Goal: Task Accomplishment & Management: Complete application form

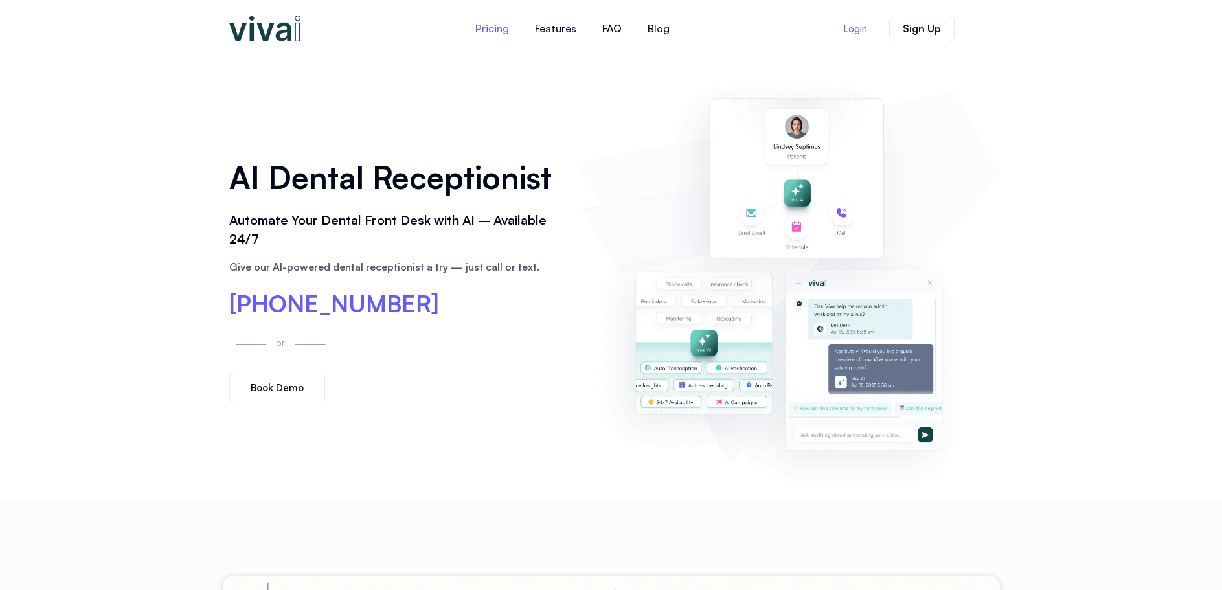
click at [497, 24] on link "Pricing" at bounding box center [492, 28] width 60 height 31
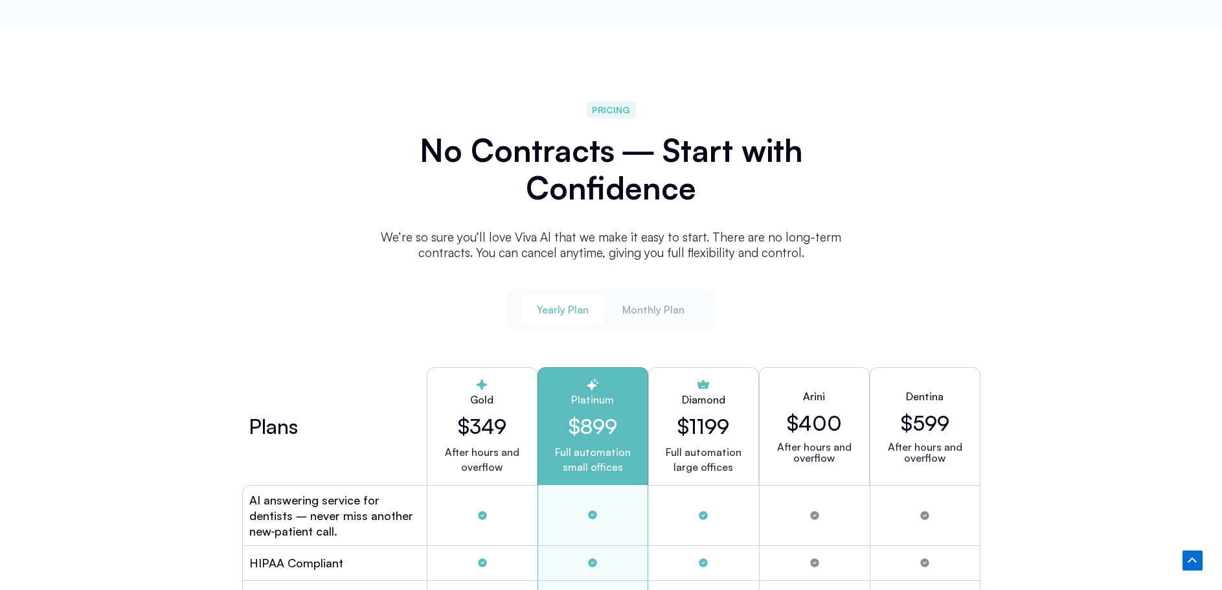
scroll to position [3253, 0]
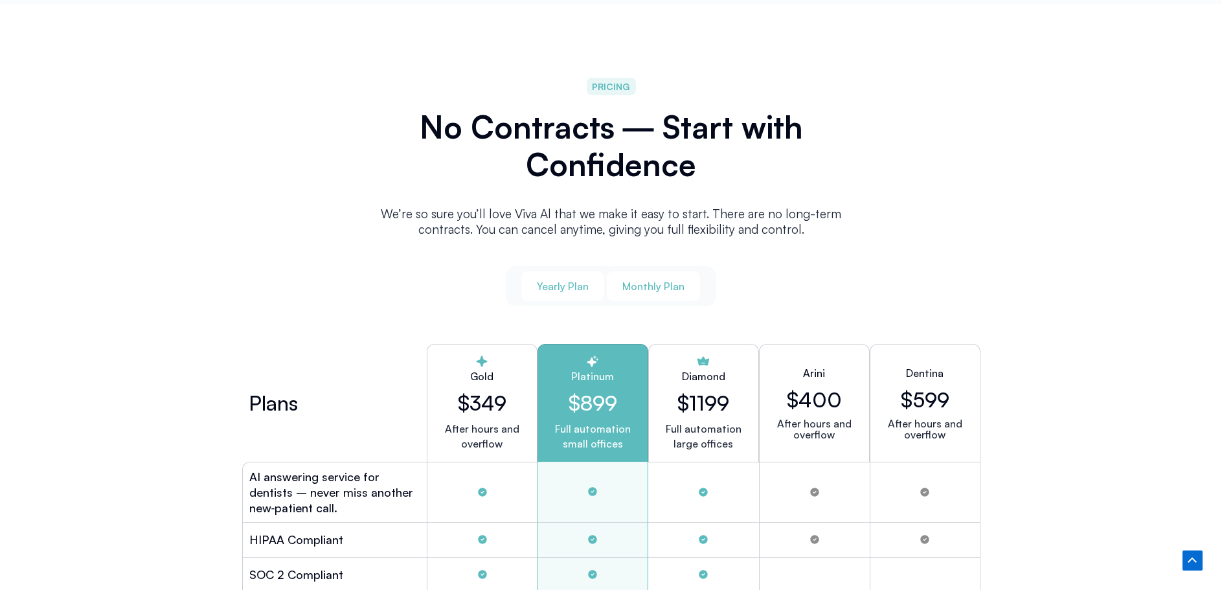
click at [659, 287] on span "Monthly Plan" at bounding box center [653, 286] width 62 height 14
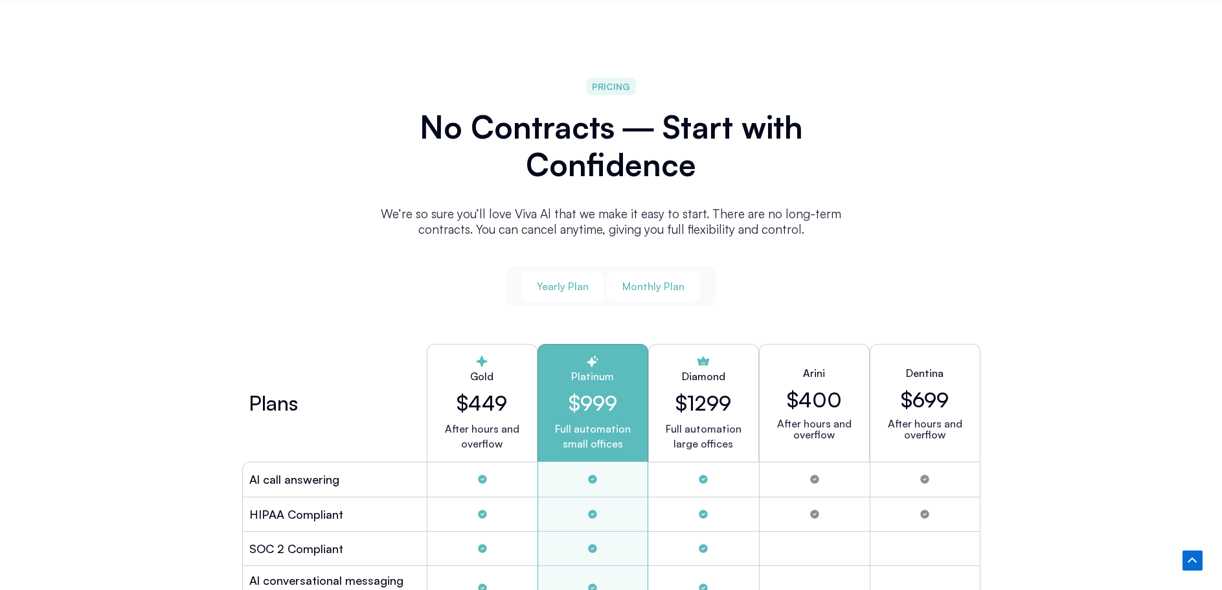
click at [583, 288] on span "Yearly Plan" at bounding box center [563, 286] width 52 height 14
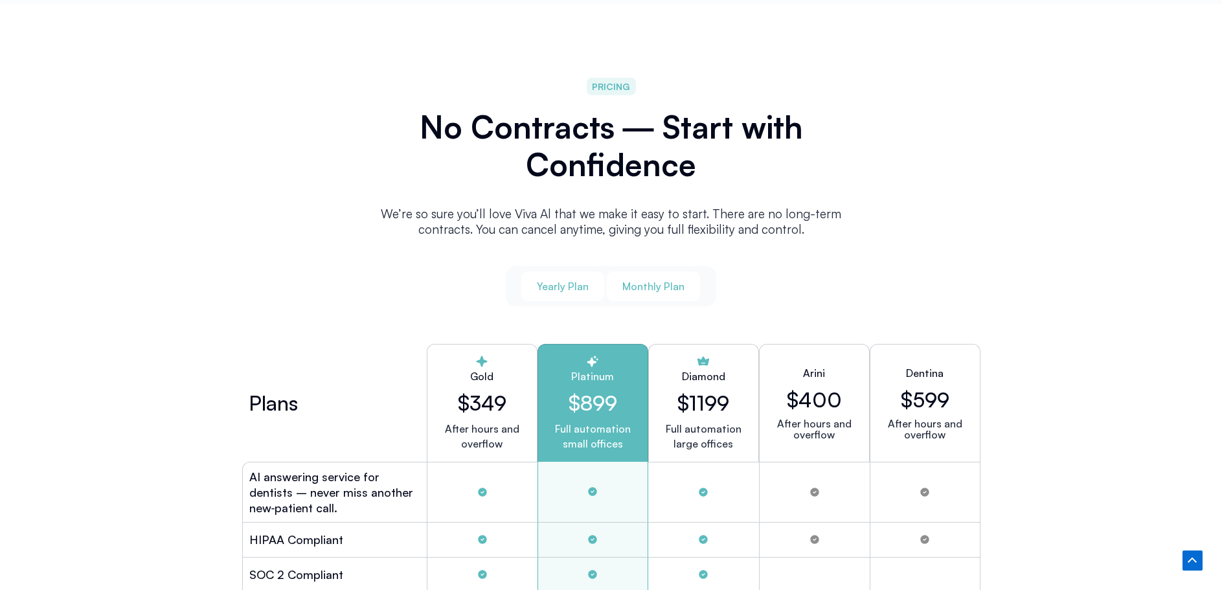
click at [656, 271] on button "Monthly Plan" at bounding box center [653, 286] width 93 height 30
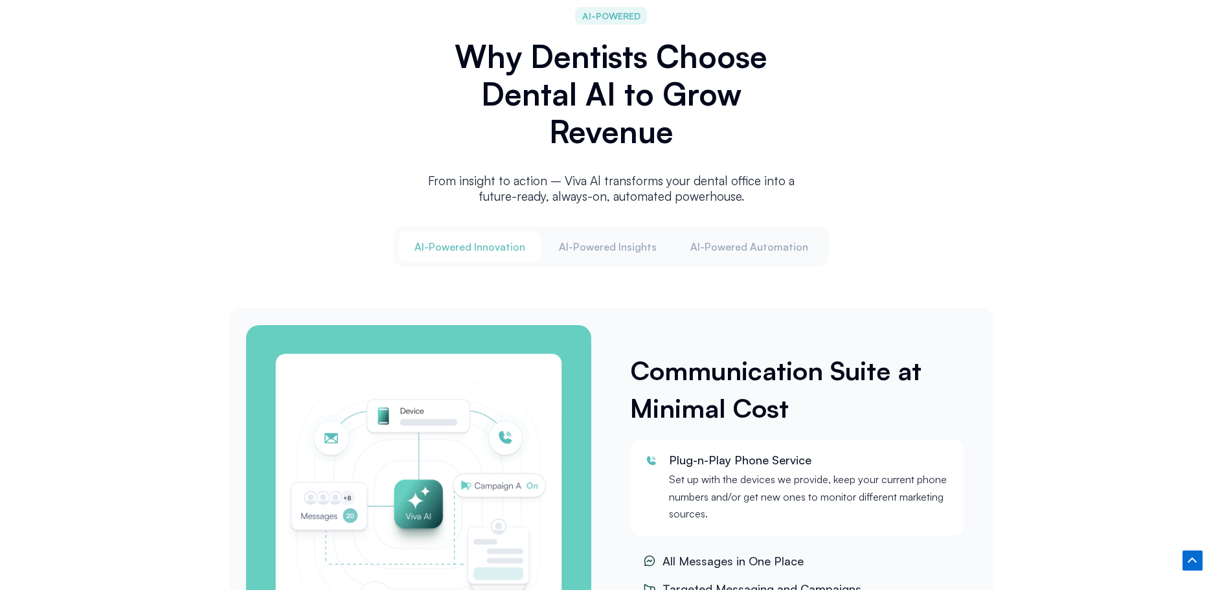
scroll to position [1505, 0]
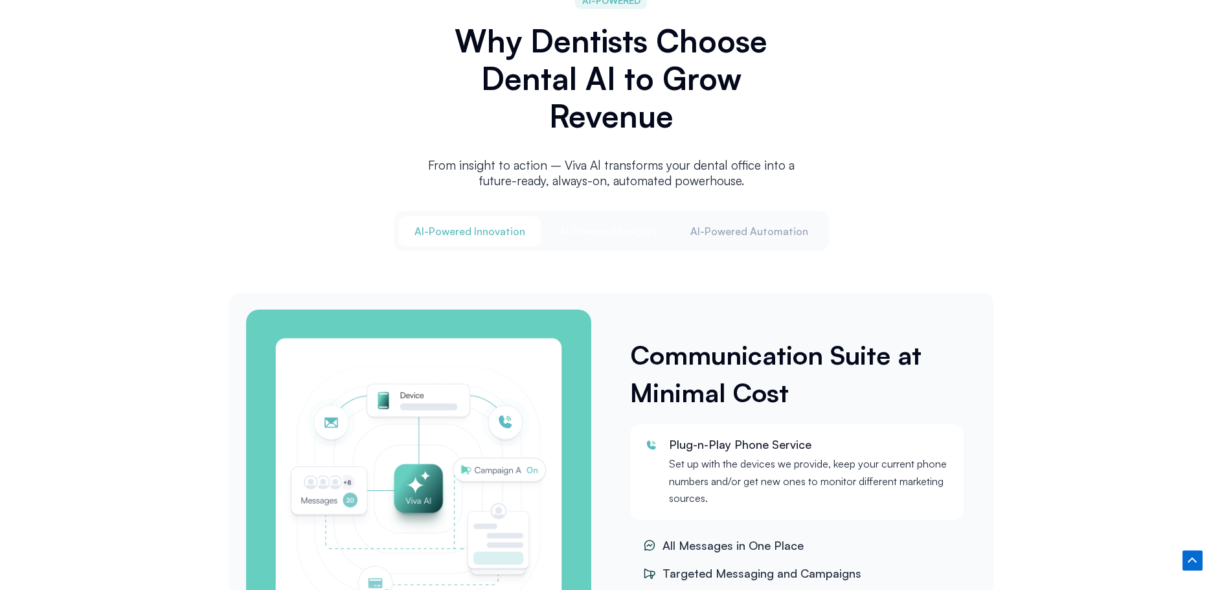
click at [623, 224] on span "Al-Powered Insights" at bounding box center [608, 231] width 98 height 14
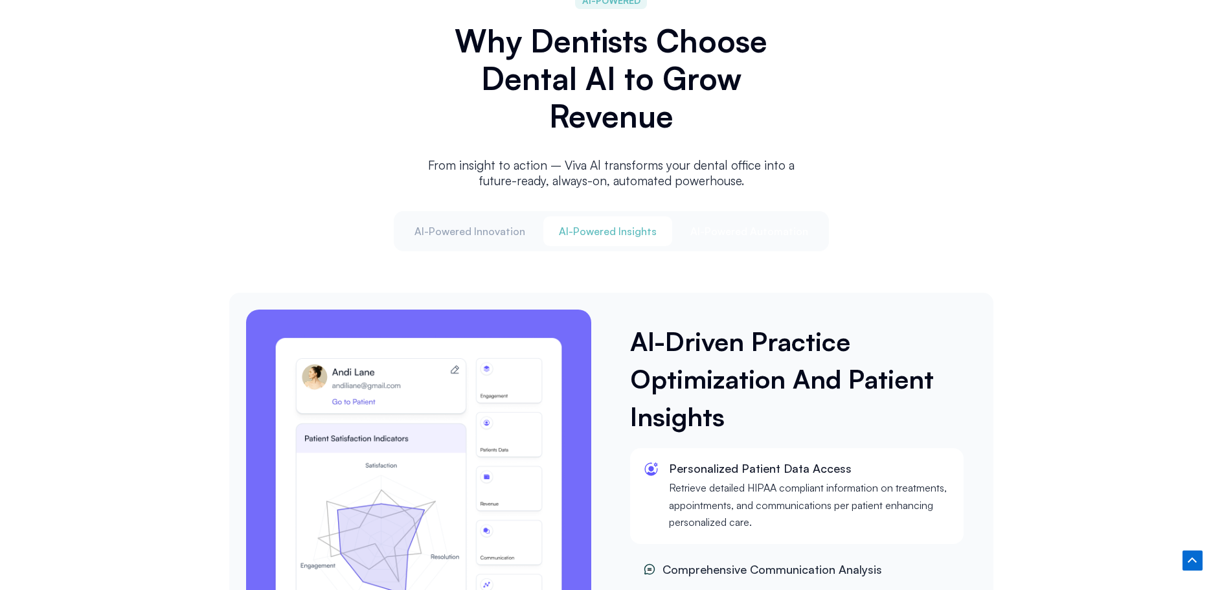
click at [768, 229] on span "Al-Powered Automation" at bounding box center [749, 231] width 118 height 14
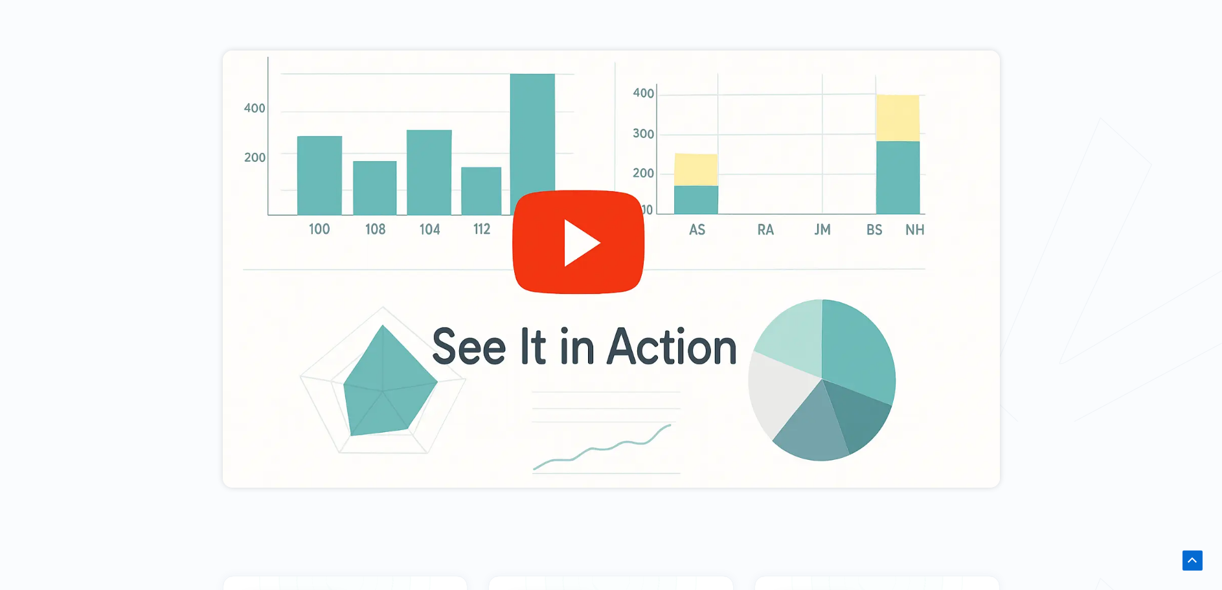
scroll to position [664, 0]
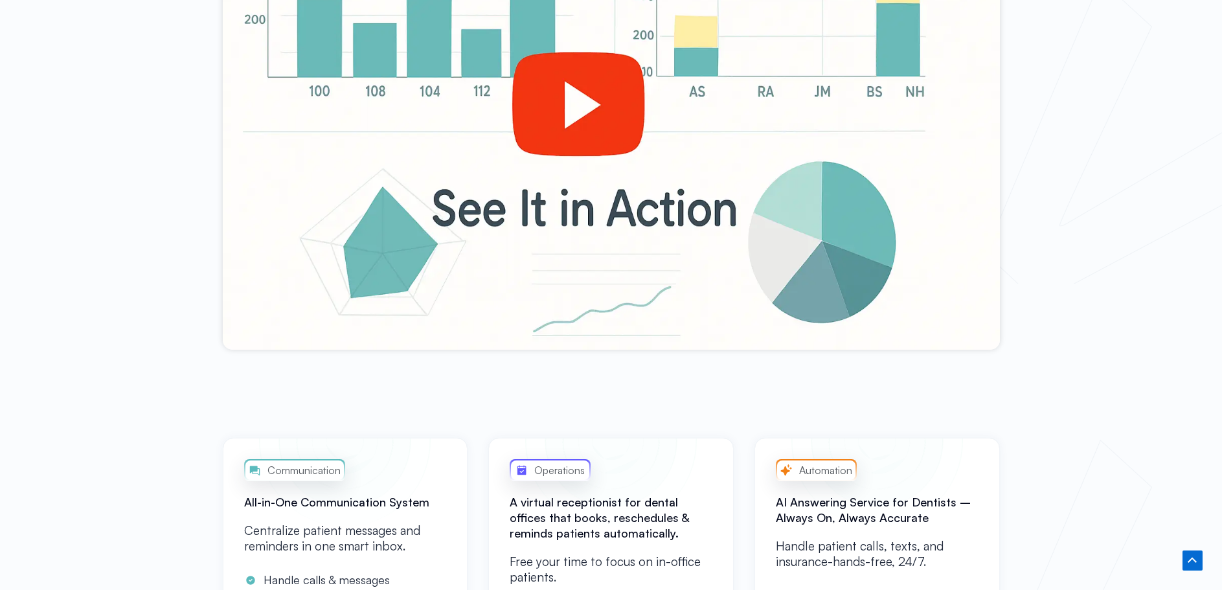
click at [566, 107] on div at bounding box center [611, 131] width 777 height 437
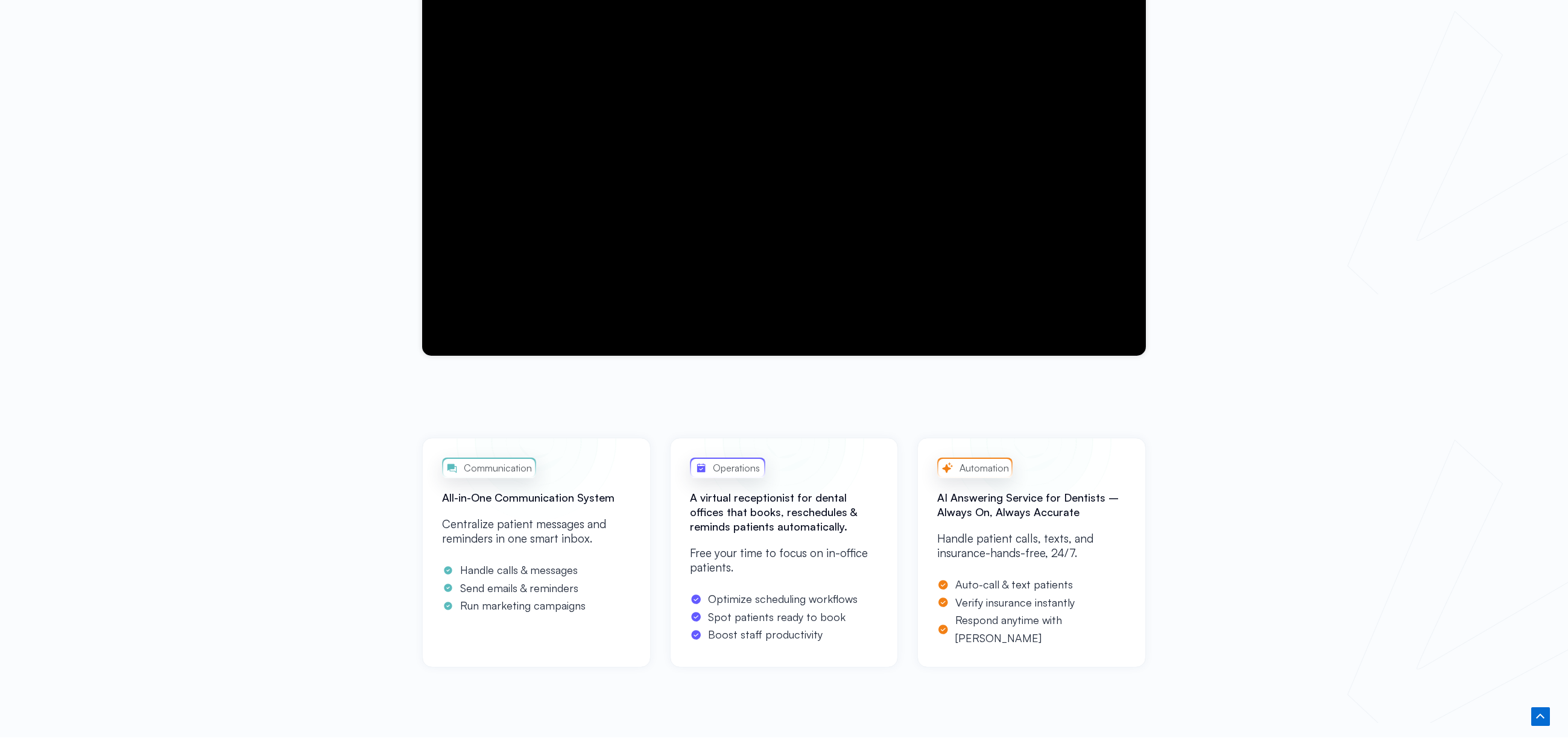
scroll to position [437, 0]
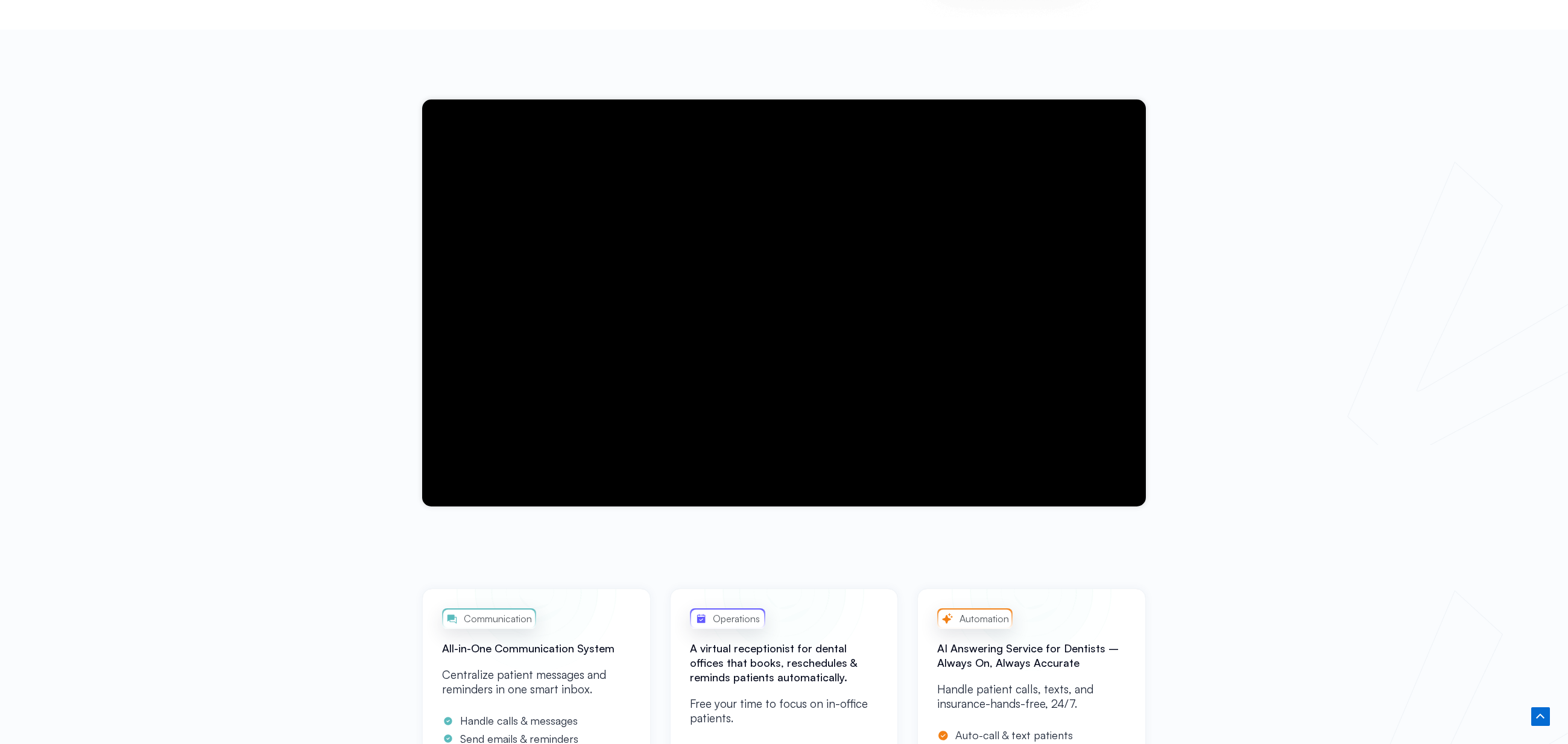
click at [1138, 307] on div at bounding box center [784, 303] width 1568 height 547
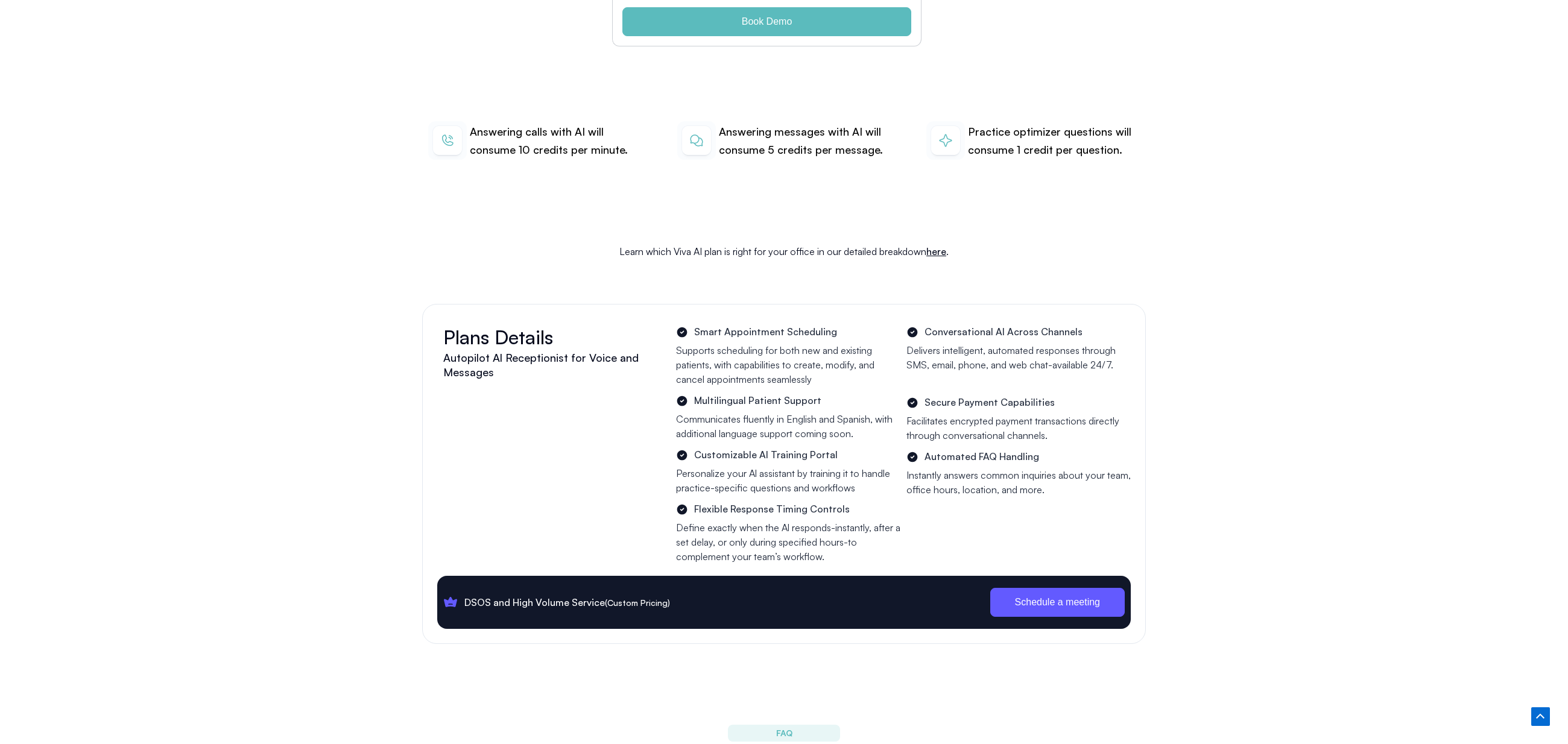
scroll to position [3994, 0]
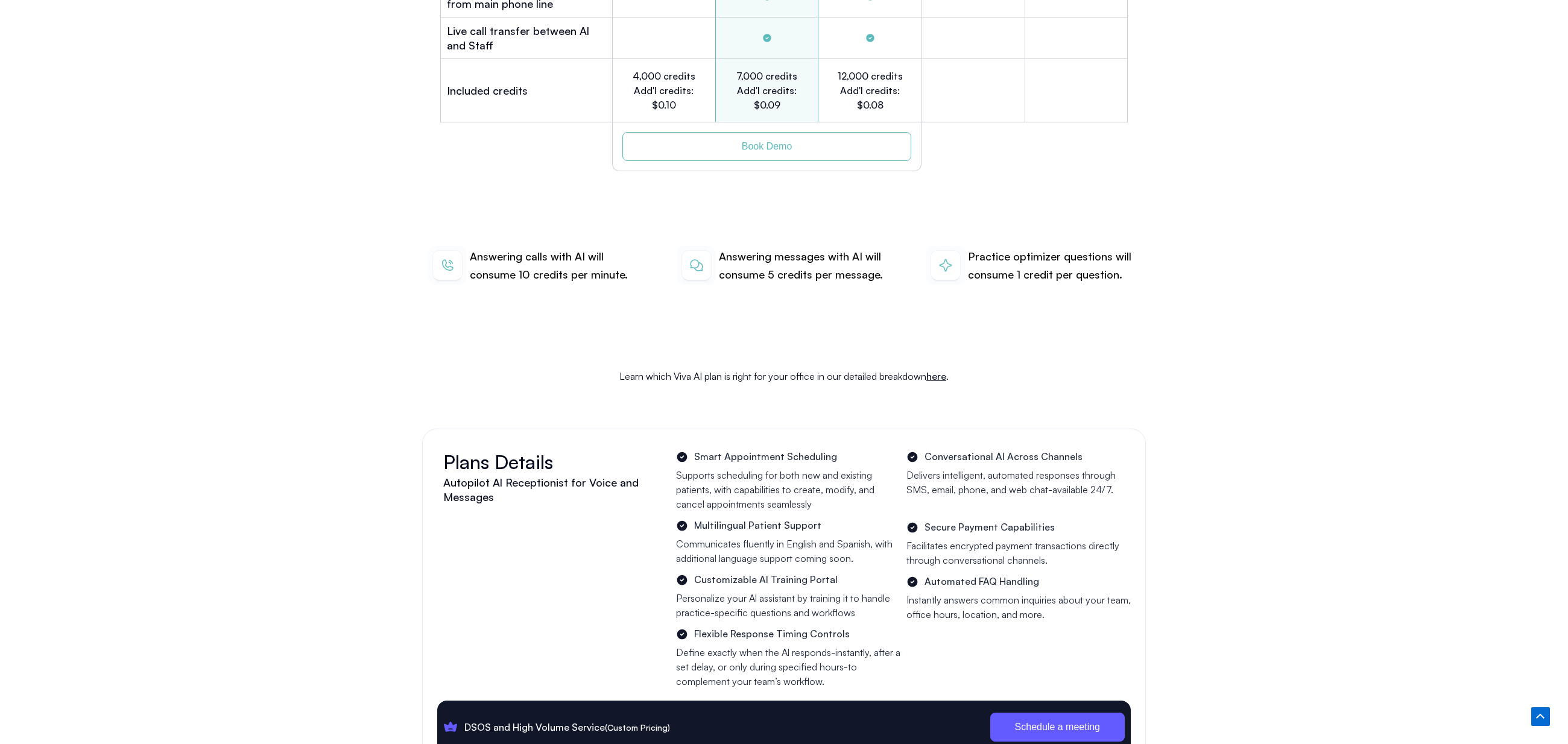
click at [728, 142] on span "Book Demo" at bounding box center [767, 146] width 239 height 9
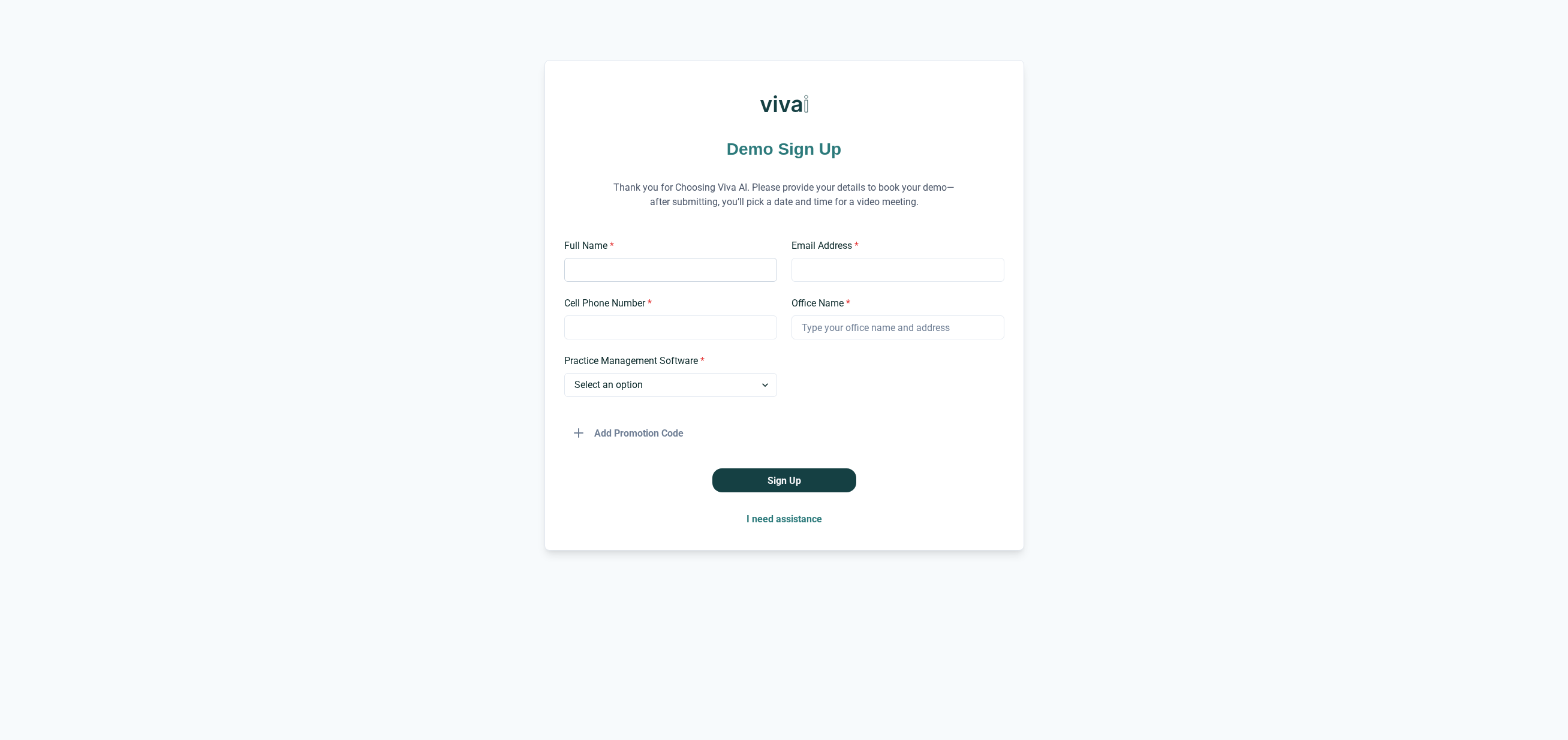
click at [615, 270] on input "Full Name *" at bounding box center [671, 270] width 213 height 24
type input "Sam"
type input "P"
type input "s"
type input "quotes@tlechicago.com"
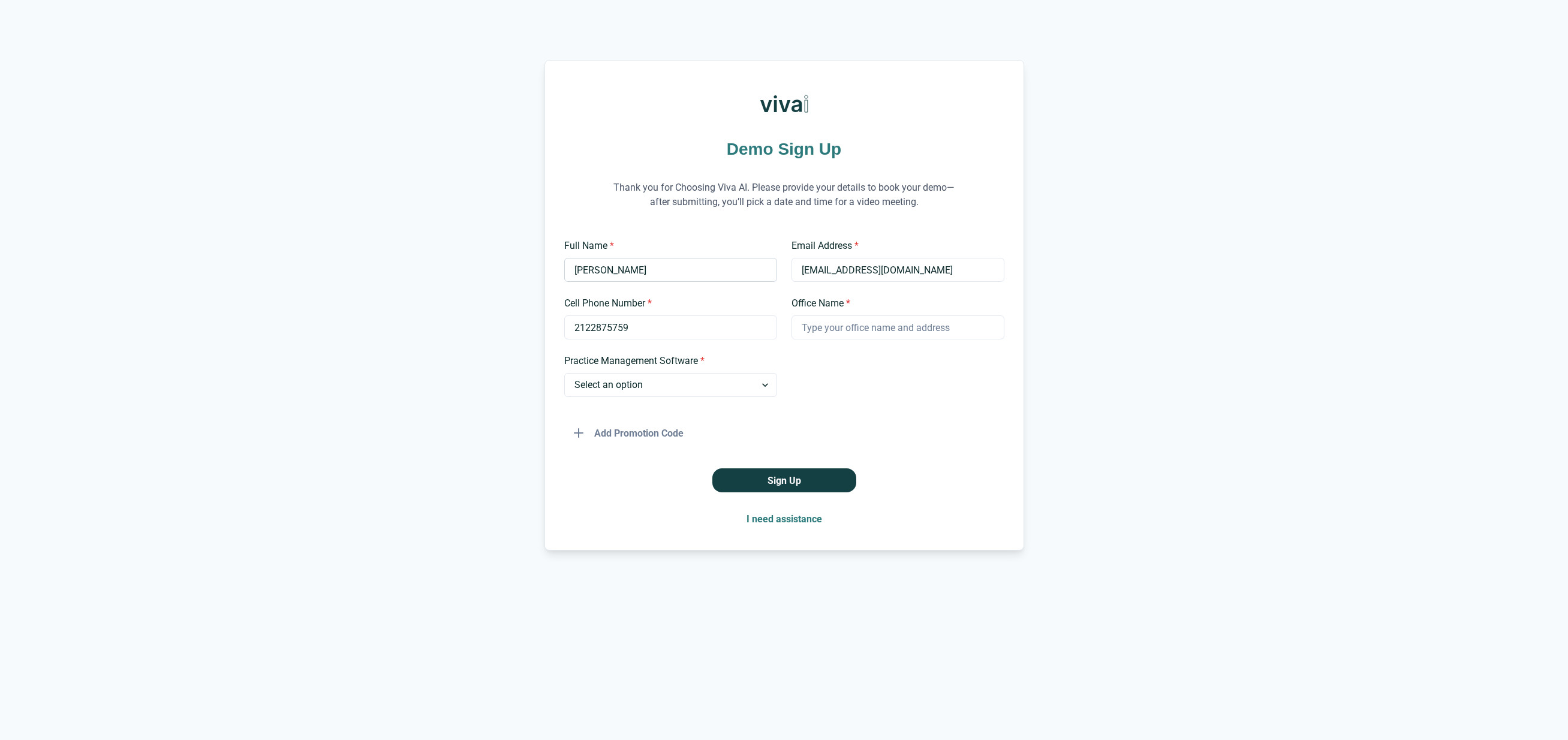
type input "2122875759"
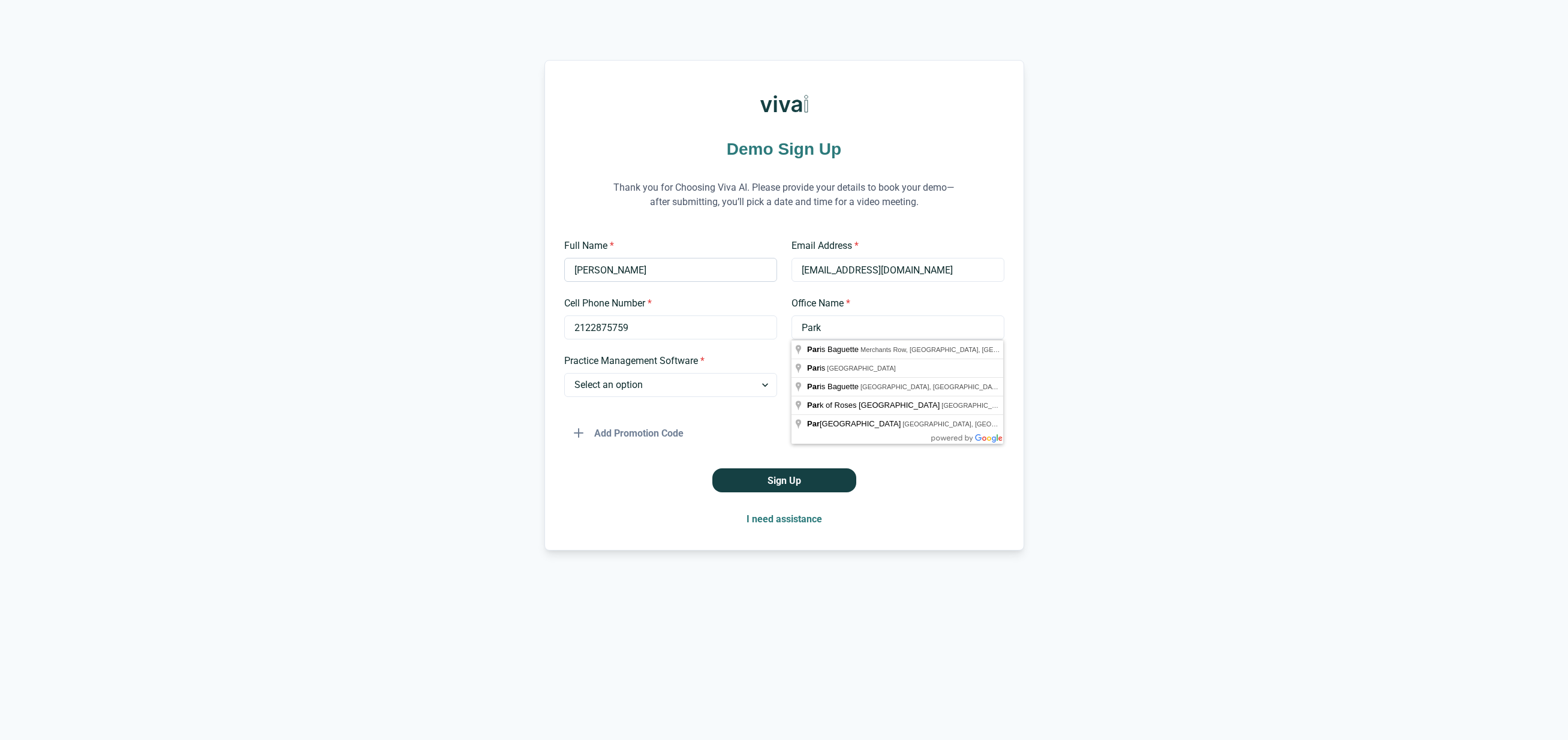
type input "Park"
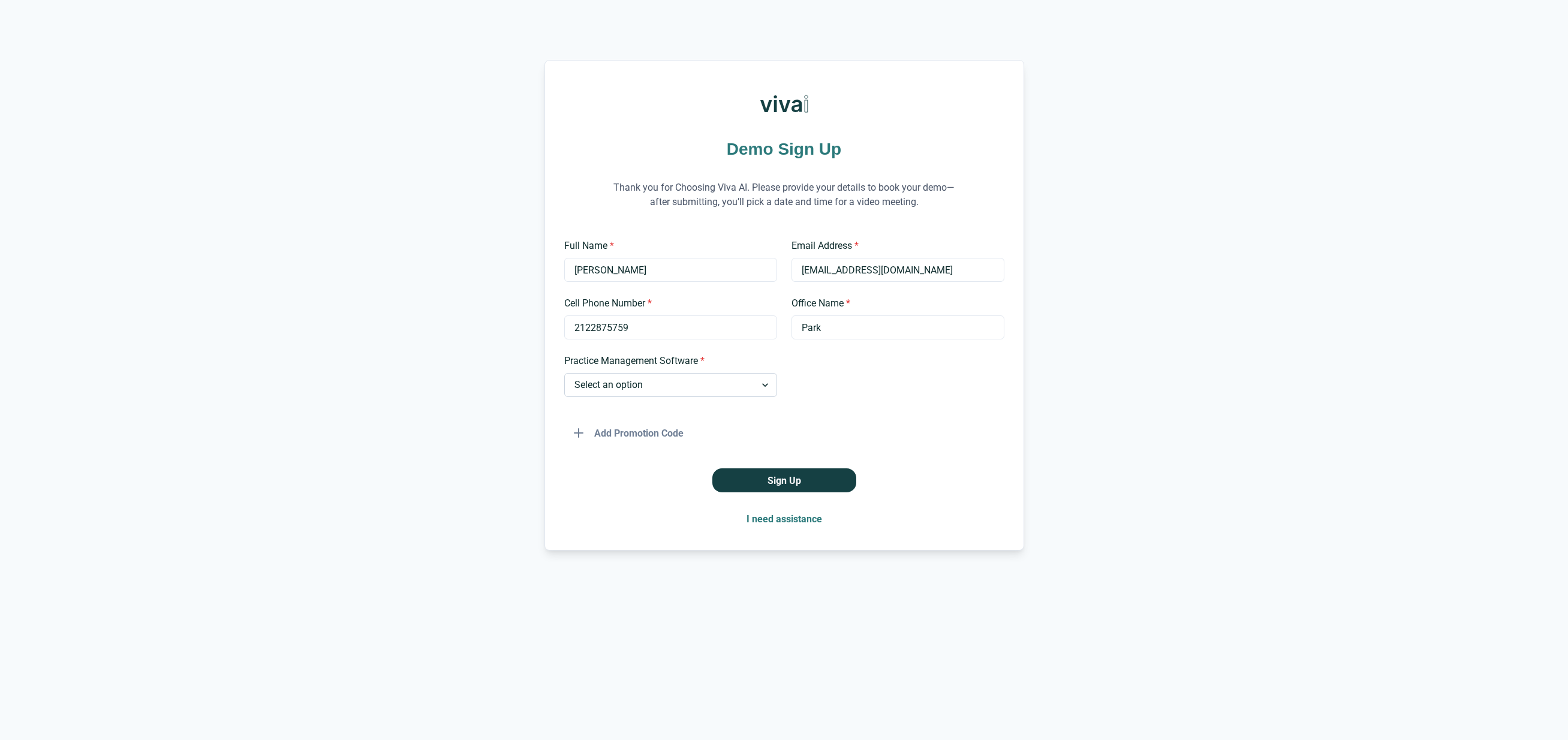
click at [687, 390] on select "Select an option Dentrix Open Dental EagleSoft Denticon Other" at bounding box center [671, 385] width 213 height 24
select select "Open Dental"
click at [564, 373] on select "Select an option Dentrix Open Dental EagleSoft Denticon Other" at bounding box center [671, 385] width 213 height 24
click at [796, 482] on button "Sign Up" at bounding box center [784, 481] width 144 height 24
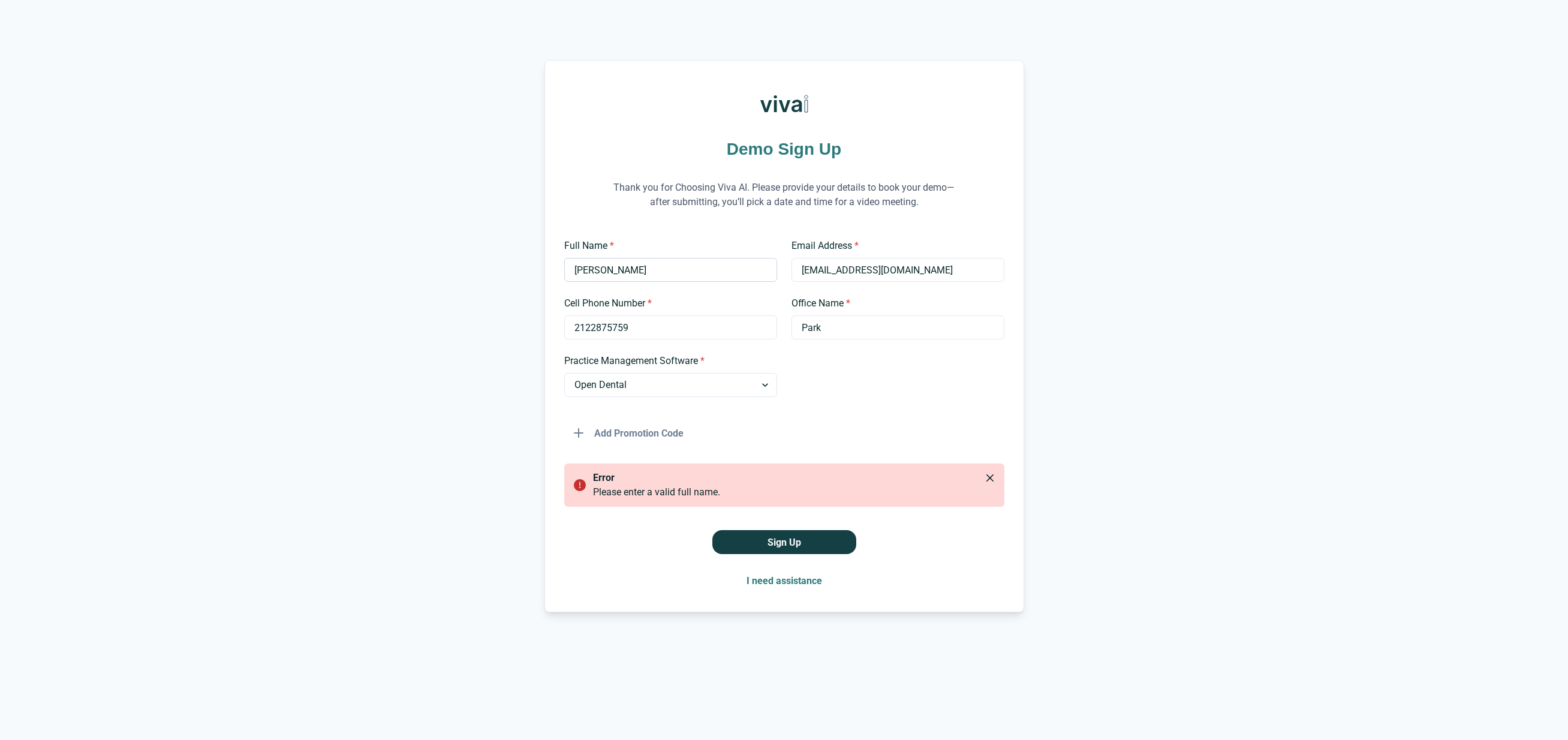
click at [660, 268] on input "Sam" at bounding box center [671, 270] width 213 height 24
click at [800, 544] on button "Sign Up" at bounding box center [784, 542] width 144 height 24
click at [611, 270] on input "Sam P" at bounding box center [671, 270] width 213 height 24
drag, startPoint x: 625, startPoint y: 266, endPoint x: 596, endPoint y: 270, distance: 29.3
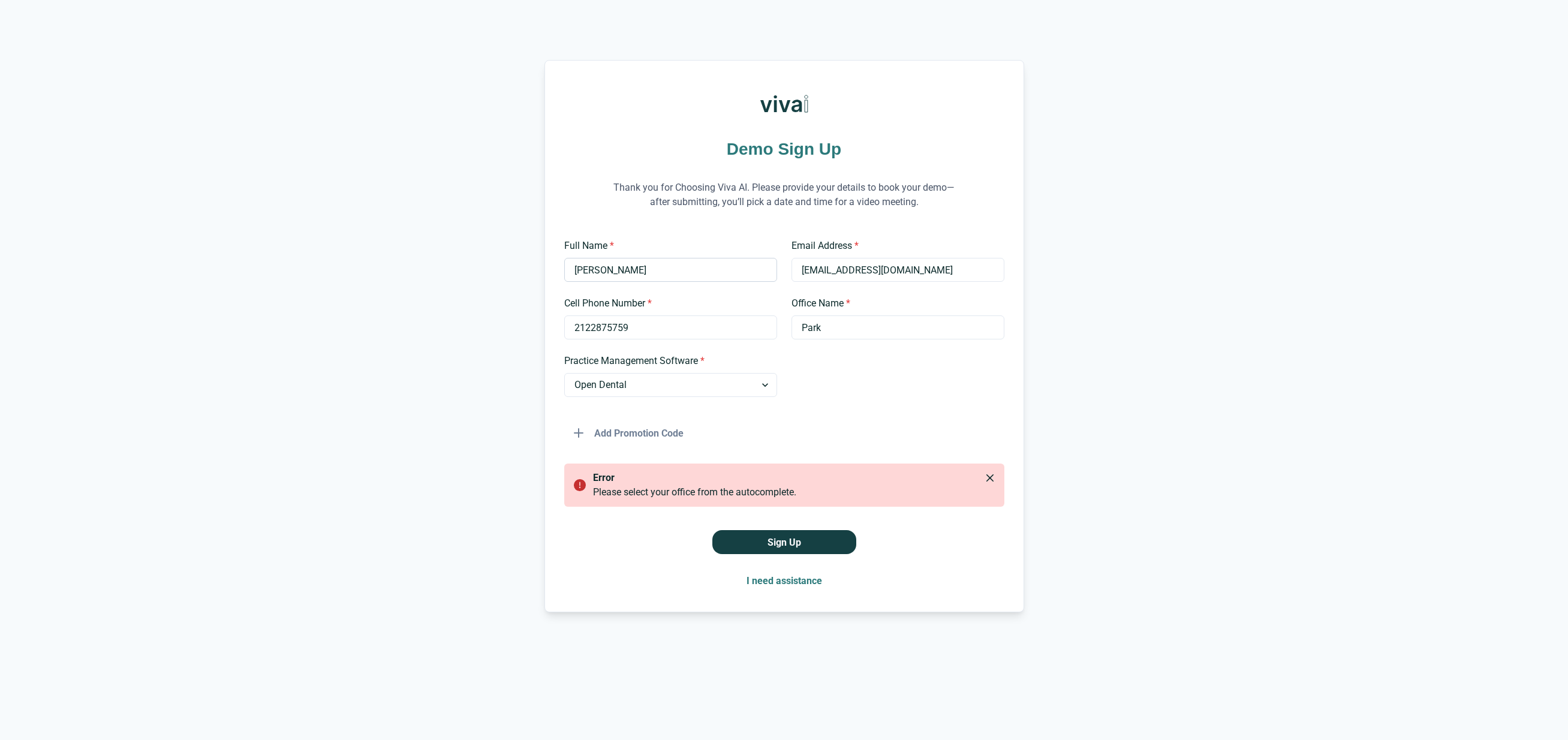
click at [596, 270] on input "Sam Pa" at bounding box center [671, 270] width 213 height 24
click at [619, 268] on input "Sam Pa" at bounding box center [671, 270] width 213 height 24
type input "Sam Park"
click at [780, 542] on button "Sign Up" at bounding box center [784, 542] width 144 height 24
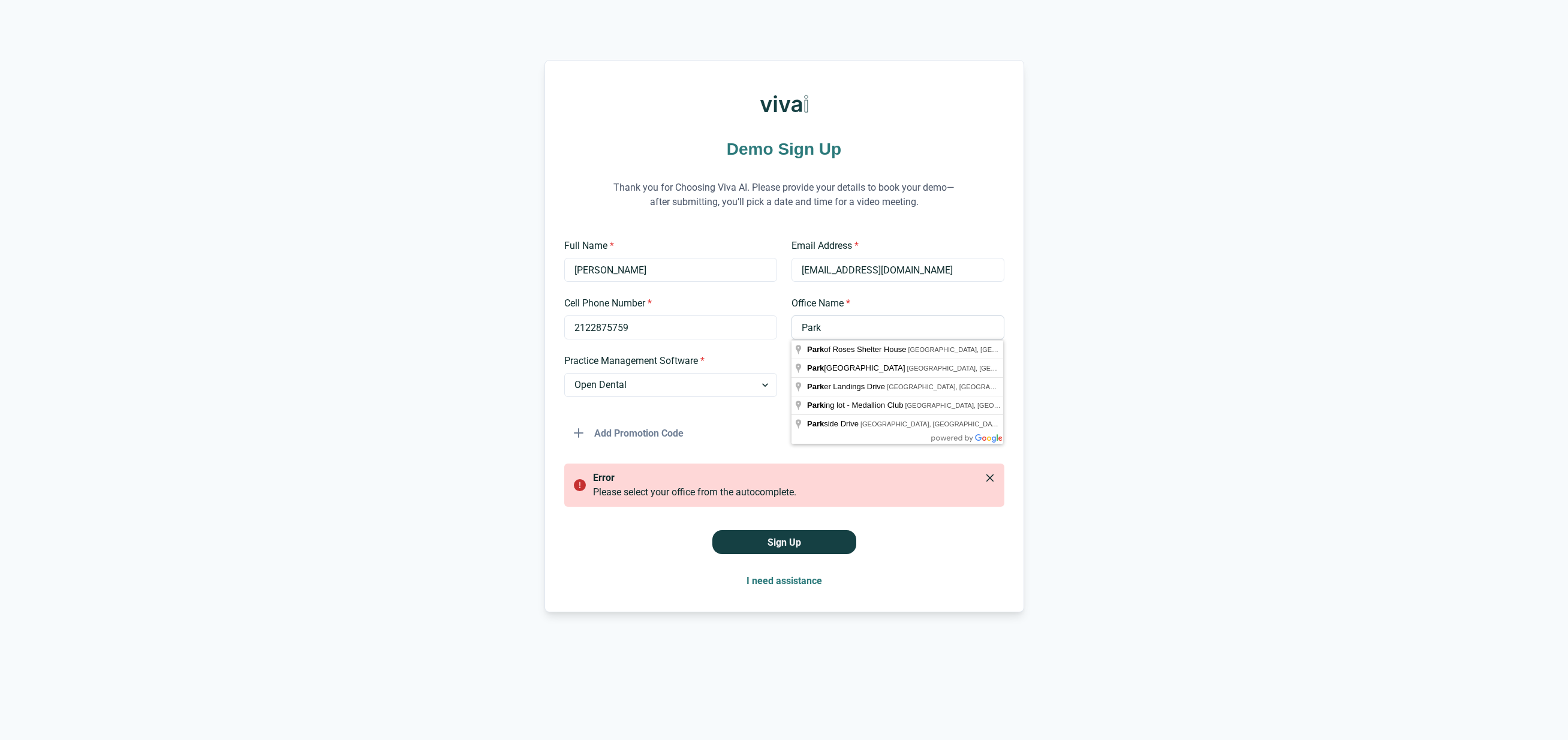
click at [898, 332] on input "Park" at bounding box center [898, 328] width 213 height 24
drag, startPoint x: 833, startPoint y: 326, endPoint x: 798, endPoint y: 331, distance: 35.4
click at [798, 331] on input "Park" at bounding box center [898, 328] width 213 height 24
type input "Columbu"
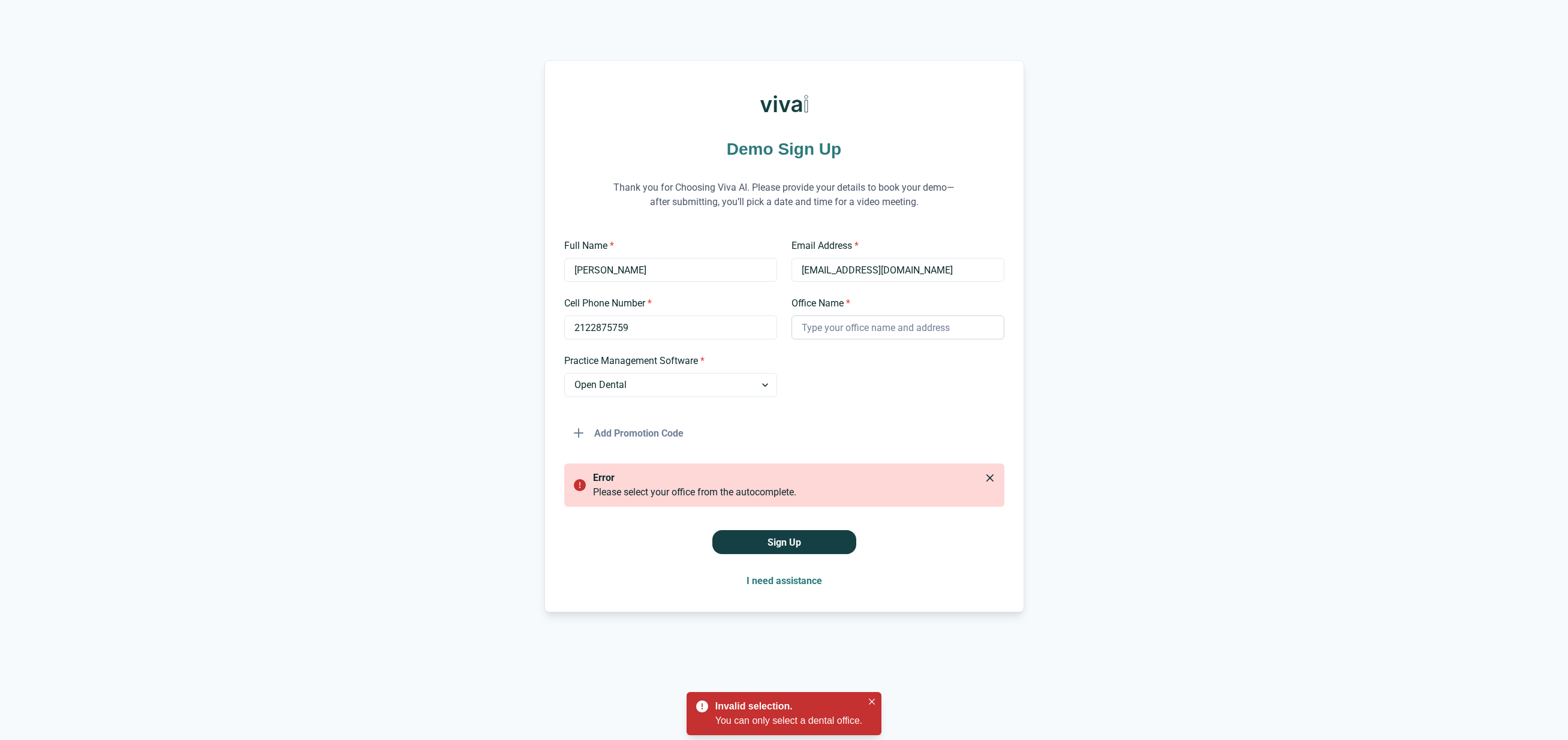
click at [837, 328] on input "Office Name *" at bounding box center [898, 328] width 213 height 24
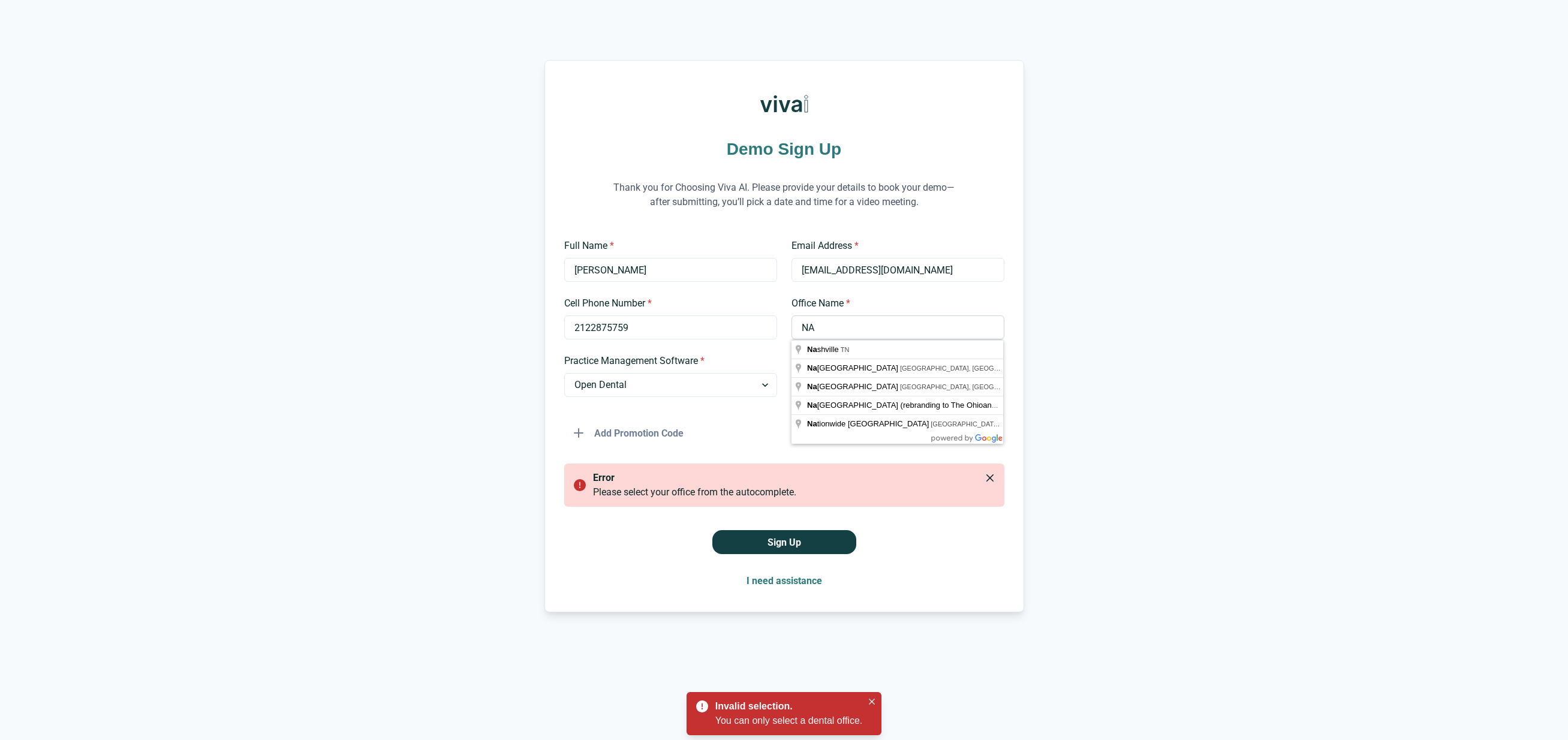
click at [793, 331] on input "NA" at bounding box center [898, 328] width 213 height 24
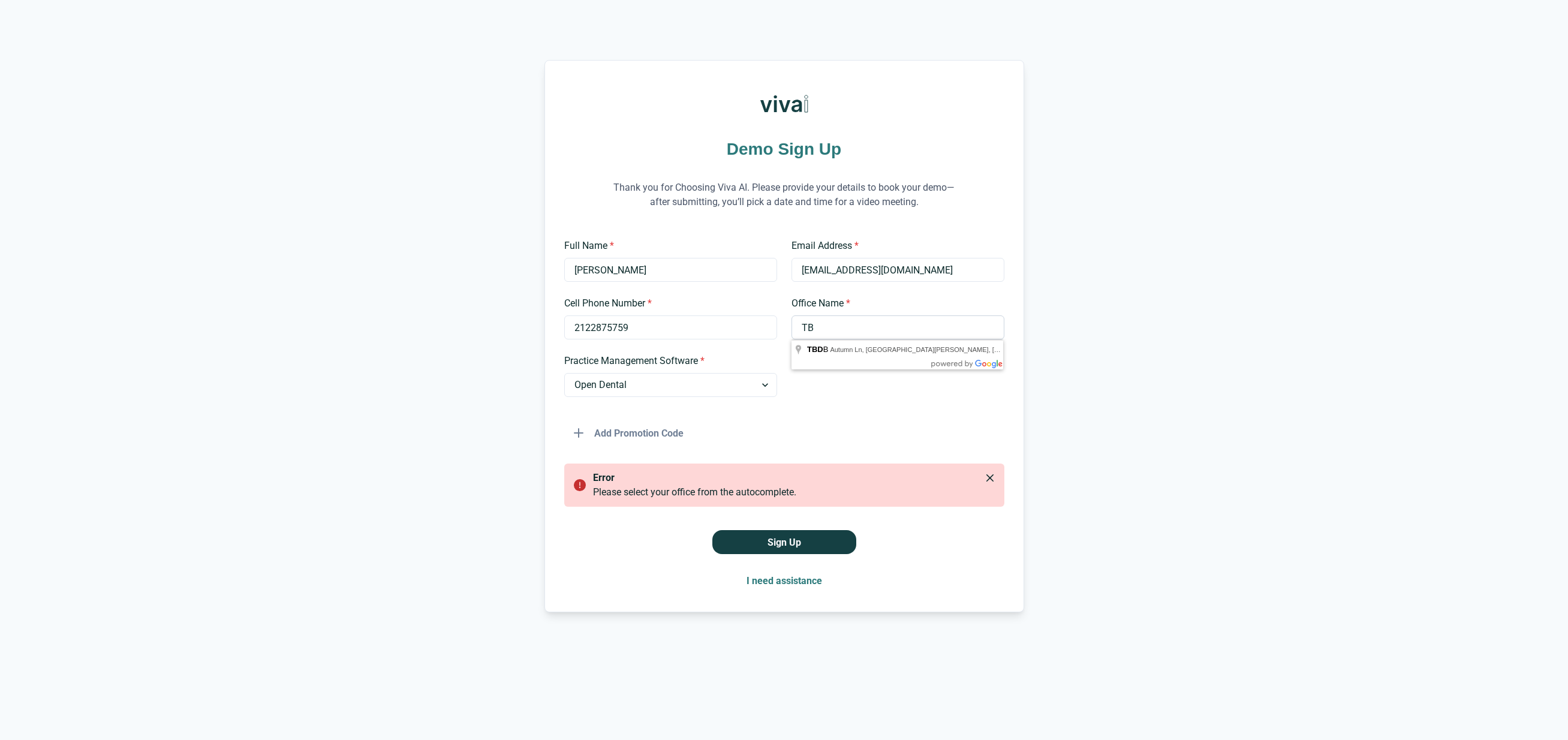
type input "T"
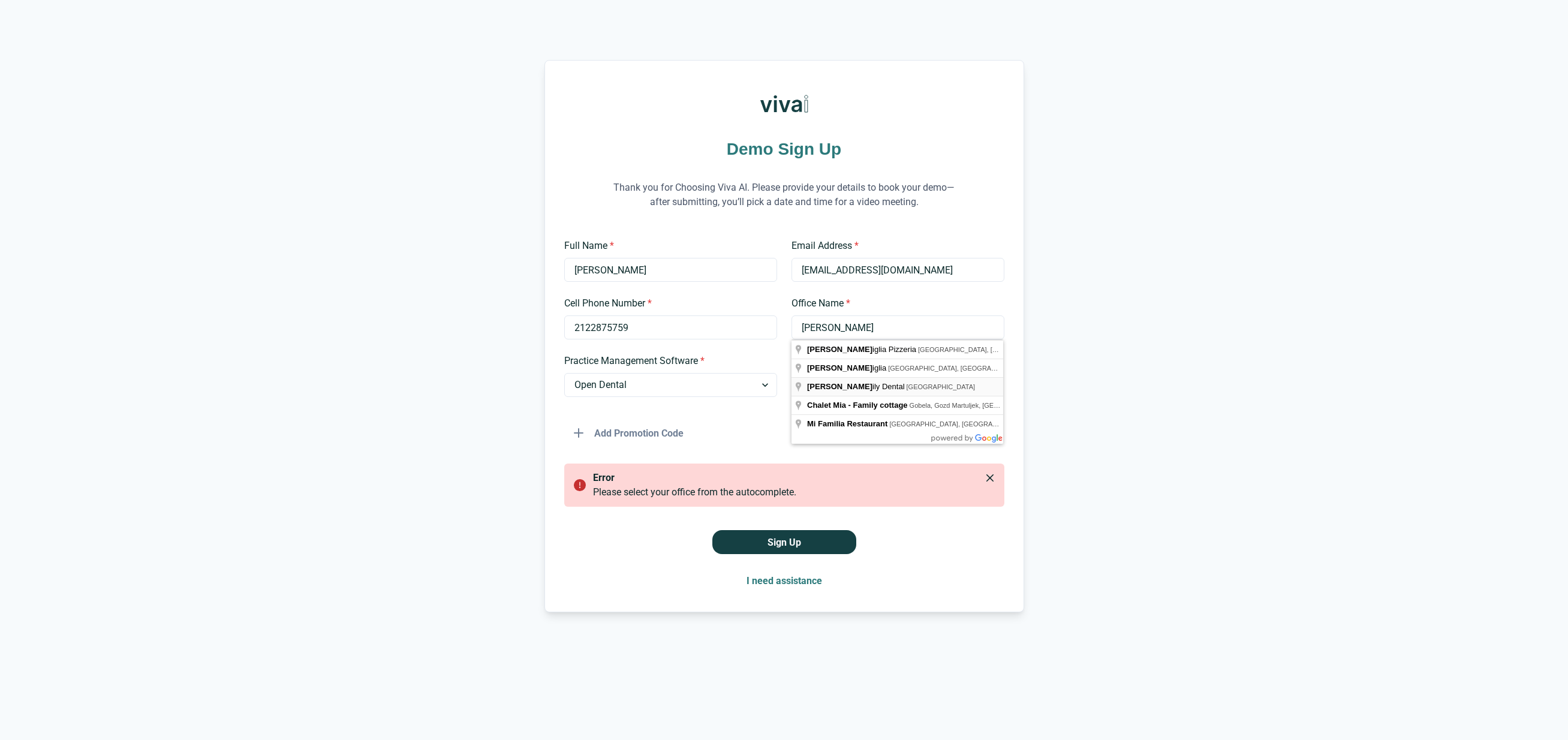
type input "Mia Family Dental"
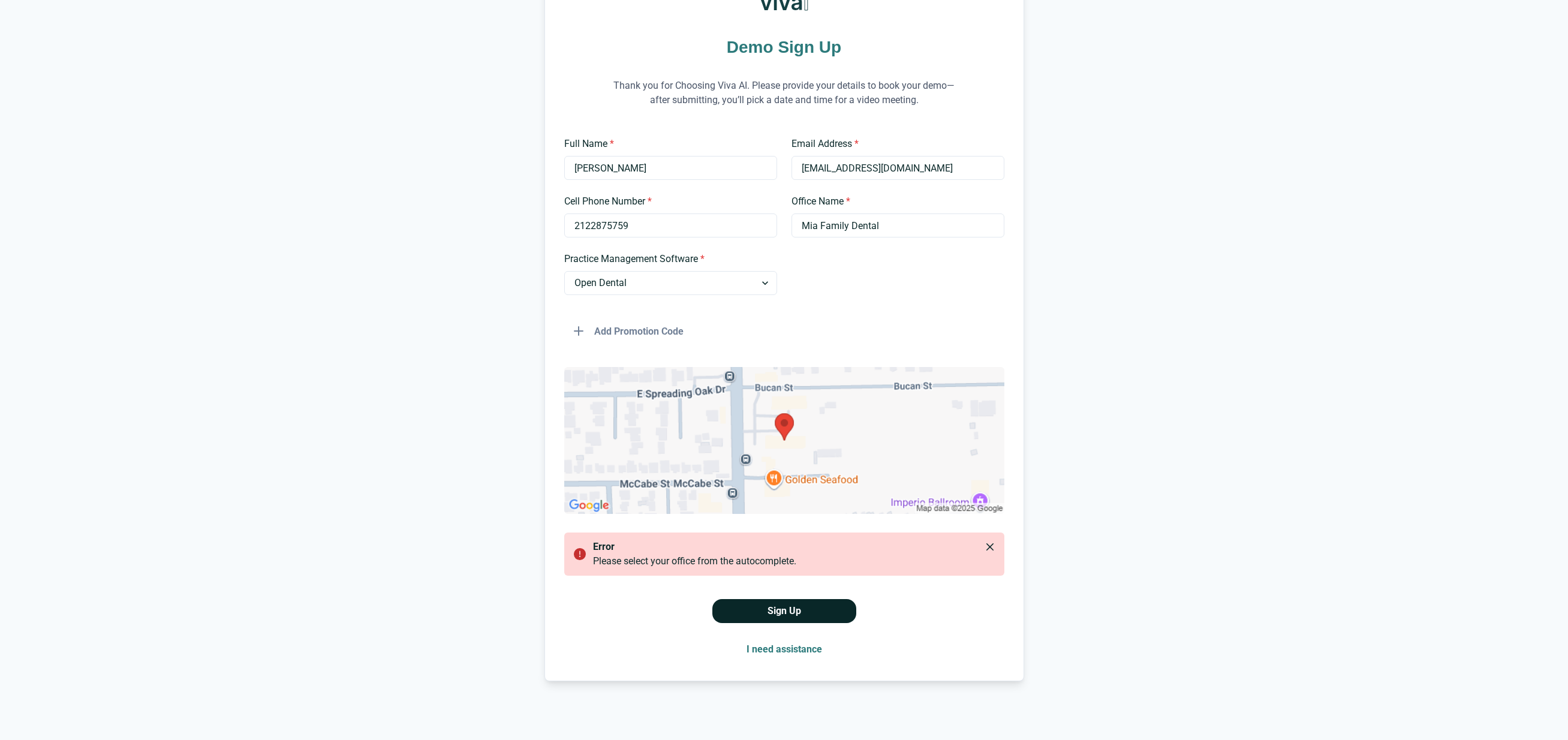
scroll to position [103, 0]
click at [792, 608] on button "Sign Up" at bounding box center [784, 609] width 144 height 24
